Goal: Task Accomplishment & Management: Manage account settings

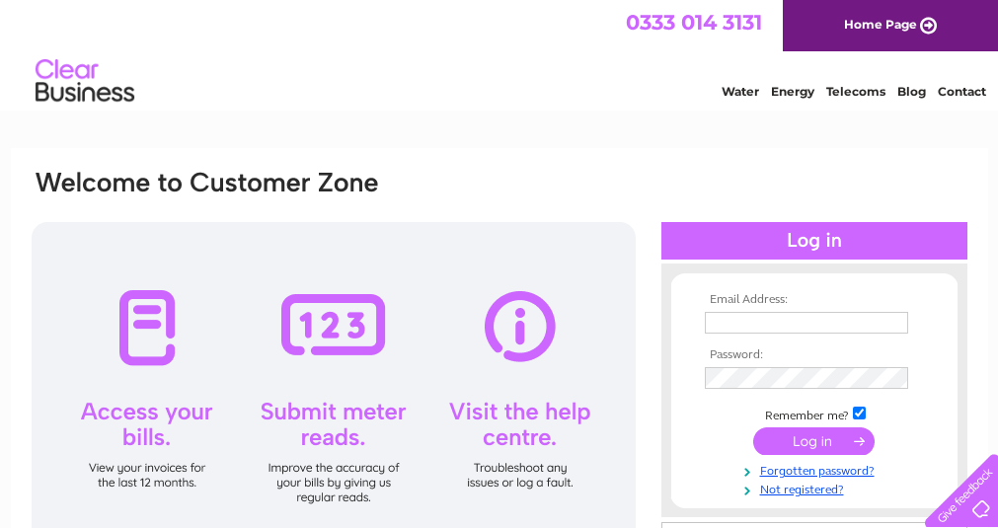
type input "[EMAIL_ADDRESS][DOMAIN_NAME]"
click at [808, 444] on input "submit" at bounding box center [813, 441] width 121 height 28
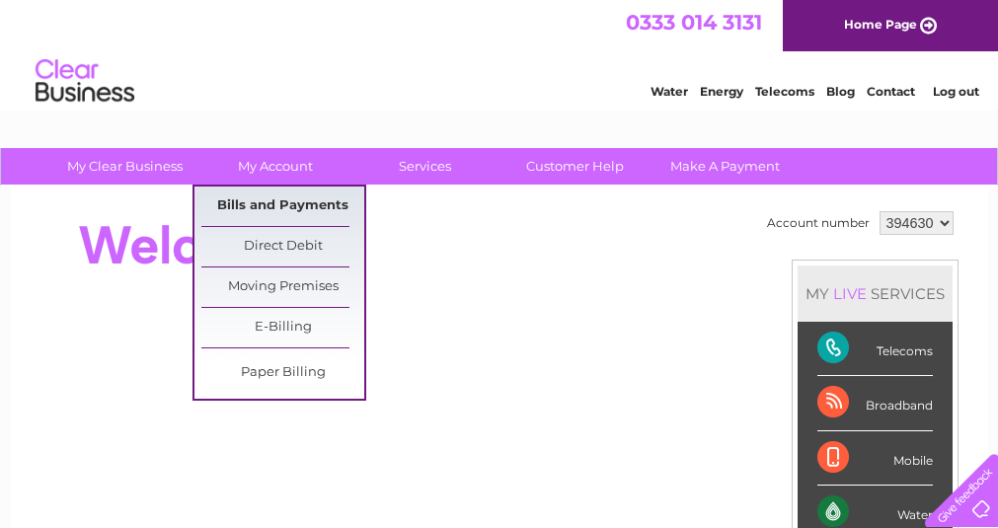
click at [274, 209] on link "Bills and Payments" at bounding box center [282, 206] width 163 height 39
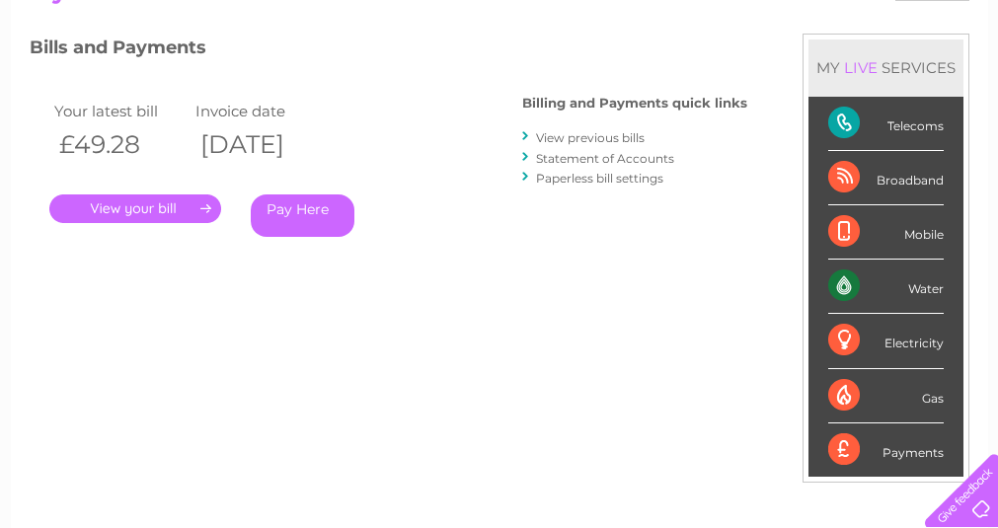
scroll to position [296, 0]
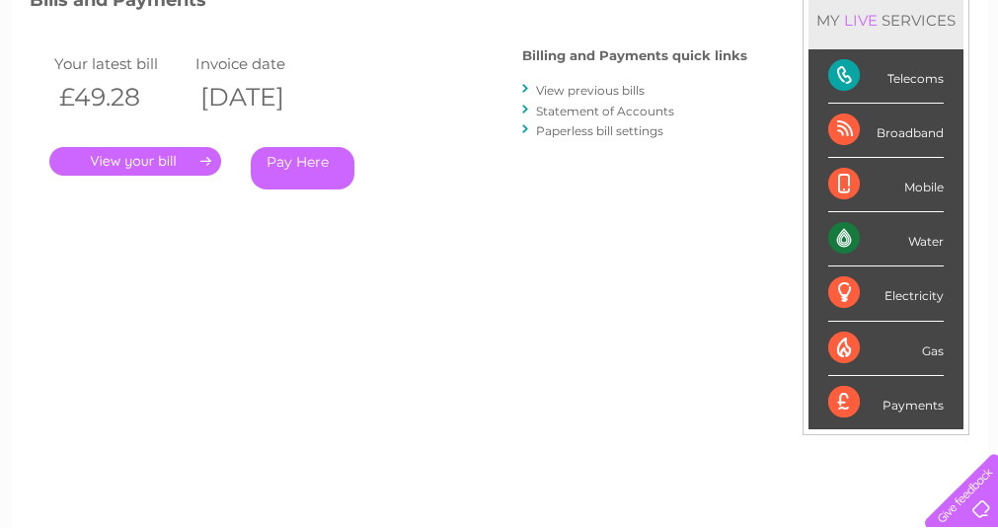
click at [124, 161] on link "." at bounding box center [135, 161] width 172 height 29
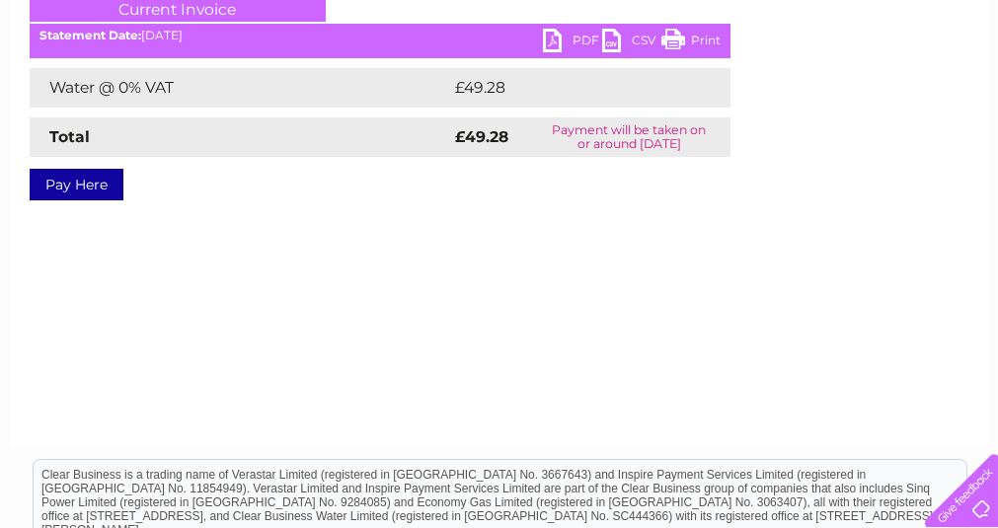
scroll to position [296, 0]
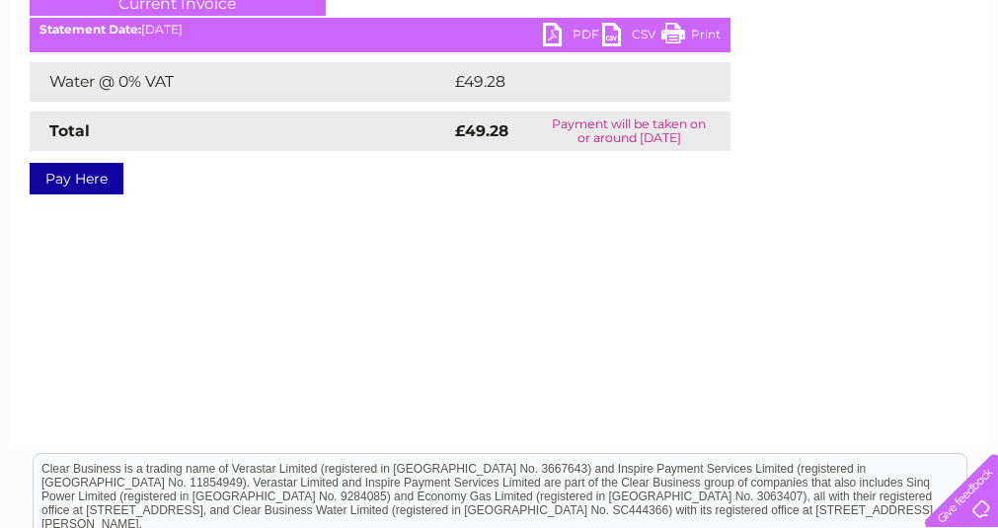
click at [553, 31] on link "PDF" at bounding box center [572, 37] width 59 height 29
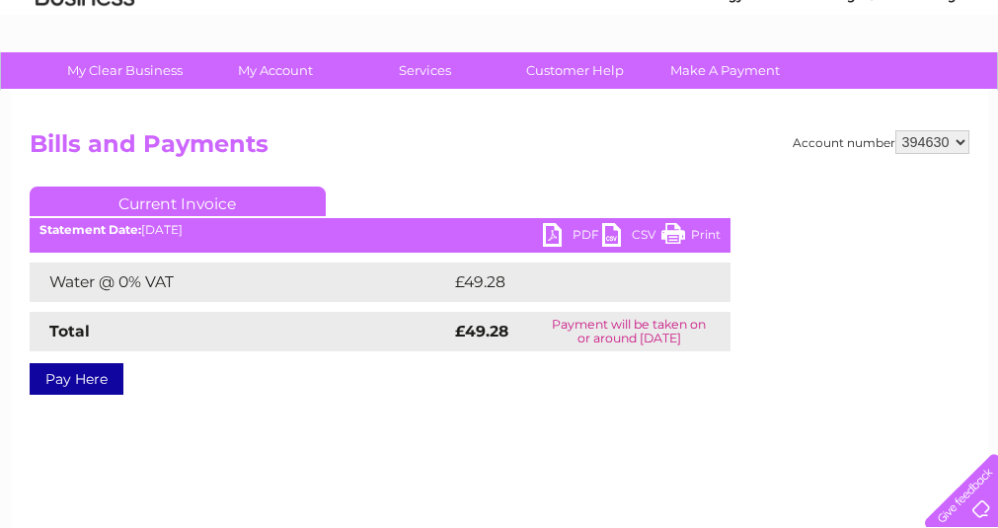
scroll to position [0, 0]
